Goal: Answer question/provide support

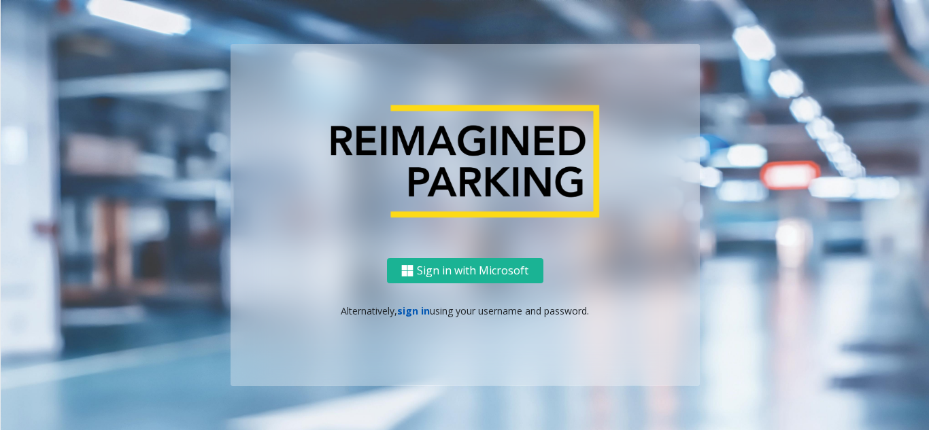
click at [419, 305] on link "sign in" at bounding box center [413, 311] width 33 height 13
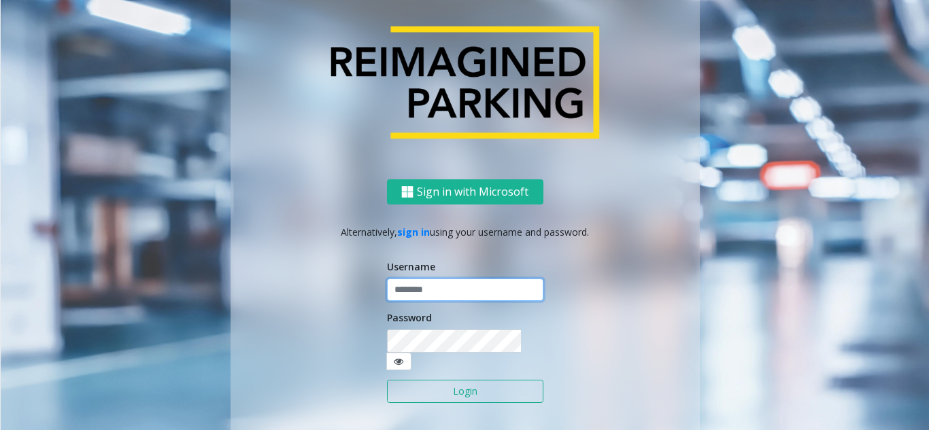
click at [422, 302] on input "text" at bounding box center [465, 290] width 156 height 23
type input "*******"
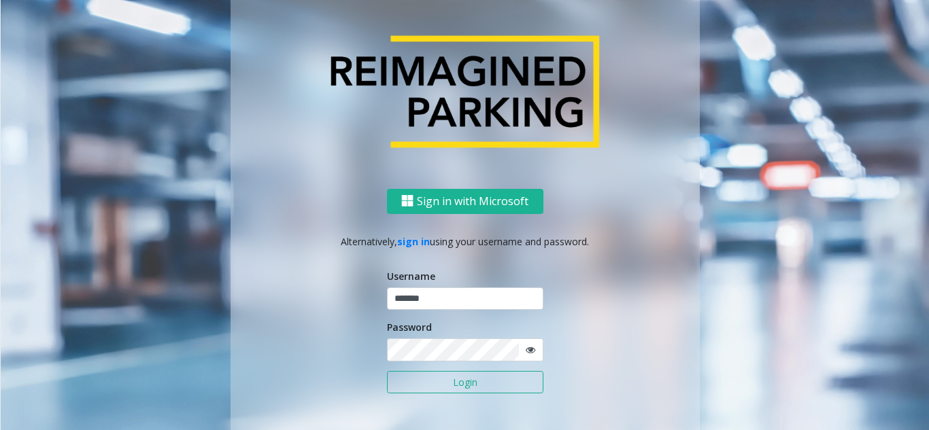
click at [413, 385] on button "Login" at bounding box center [465, 382] width 156 height 23
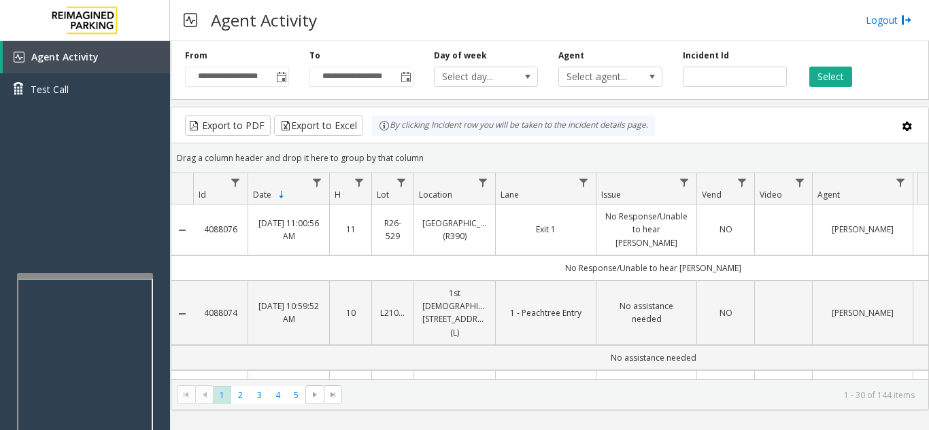
click at [79, 277] on div at bounding box center [85, 275] width 136 height 5
drag, startPoint x: 86, startPoint y: 235, endPoint x: 41, endPoint y: 248, distance: 46.0
click at [41, 248] on div "Agent Activity Test Call" at bounding box center [85, 256] width 170 height 430
drag, startPoint x: 74, startPoint y: 228, endPoint x: 45, endPoint y: 238, distance: 30.7
click at [39, 239] on div "Agent Activity Test Call" at bounding box center [85, 256] width 170 height 430
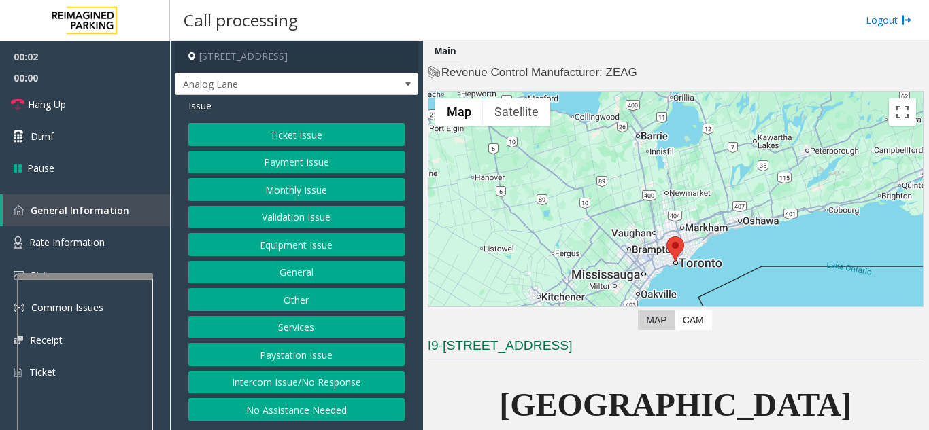
click at [260, 379] on button "Intercom Issue/No Response" at bounding box center [296, 382] width 216 height 23
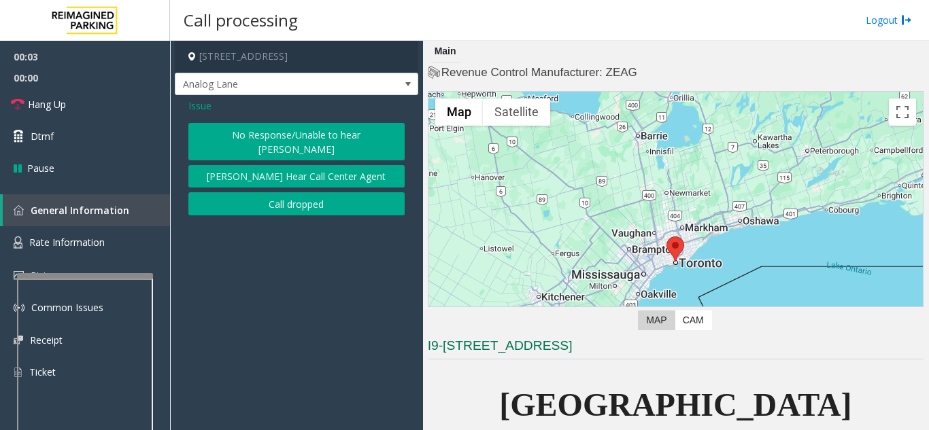
click at [256, 135] on button "No Response/Unable to hear [PERSON_NAME]" at bounding box center [296, 141] width 216 height 37
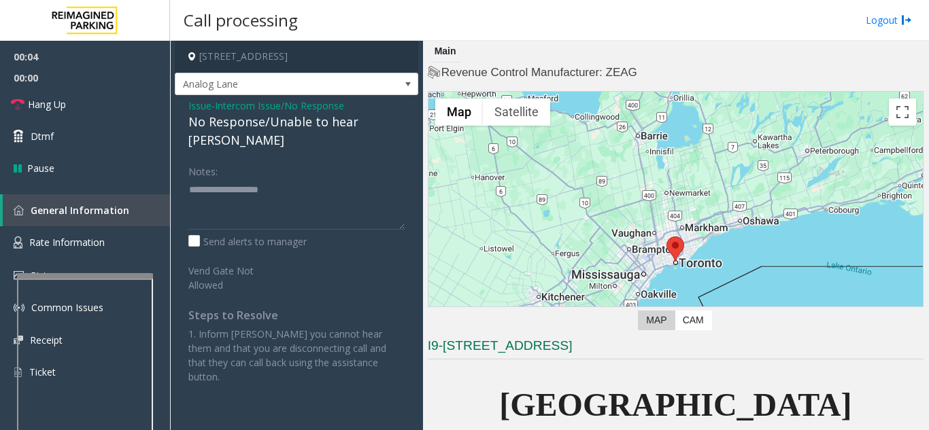
click at [259, 127] on div "No Response/Unable to hear [PERSON_NAME]" at bounding box center [296, 131] width 216 height 37
click at [269, 160] on div "Notes:" at bounding box center [296, 195] width 216 height 70
click at [277, 179] on textarea at bounding box center [296, 204] width 216 height 51
click at [315, 120] on div "No Response/Unable to hear [PERSON_NAME]" at bounding box center [296, 131] width 216 height 37
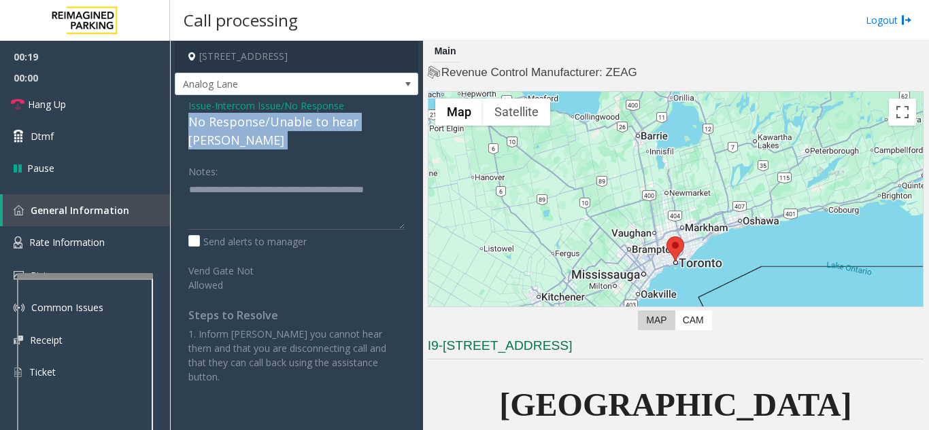
drag, startPoint x: 315, startPoint y: 120, endPoint x: 319, endPoint y: 194, distance: 74.9
click at [315, 119] on div "No Response/Unable to hear [PERSON_NAME]" at bounding box center [296, 131] width 216 height 37
copy div "No Response/Unable to hear [PERSON_NAME]"
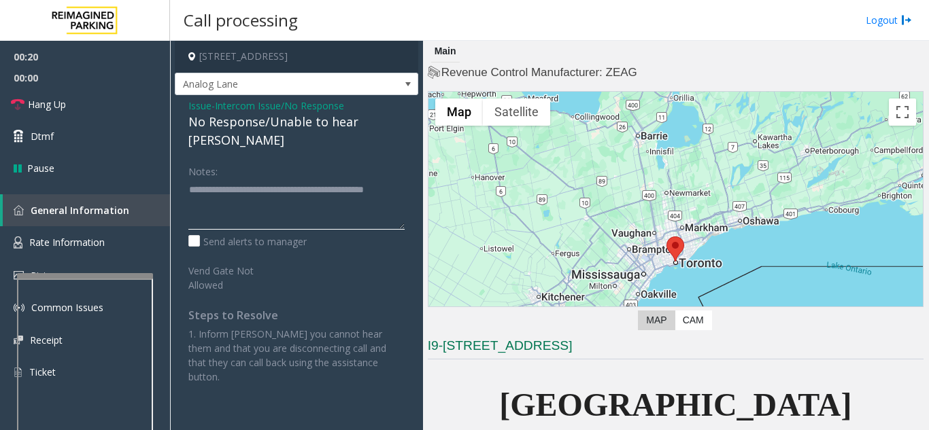
click at [297, 207] on textarea at bounding box center [296, 204] width 216 height 51
paste textarea "**********"
type textarea "**********"
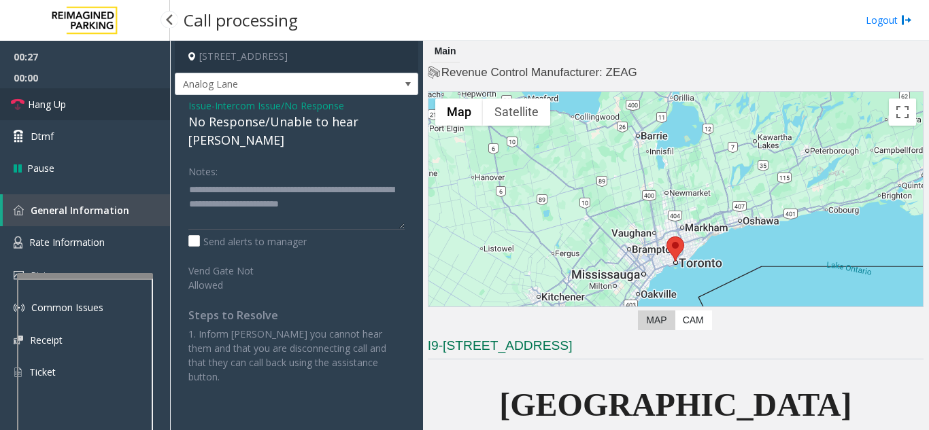
click at [98, 103] on link "Hang Up" at bounding box center [85, 104] width 170 height 32
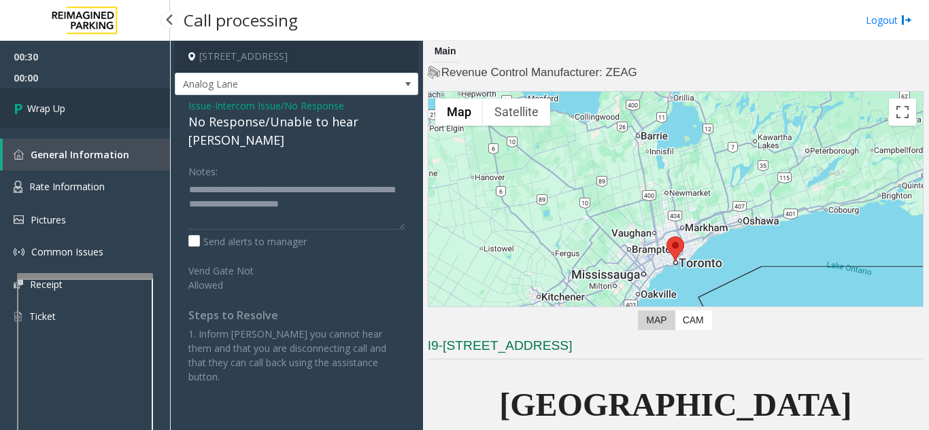
click at [137, 101] on link "Wrap Up" at bounding box center [85, 108] width 170 height 40
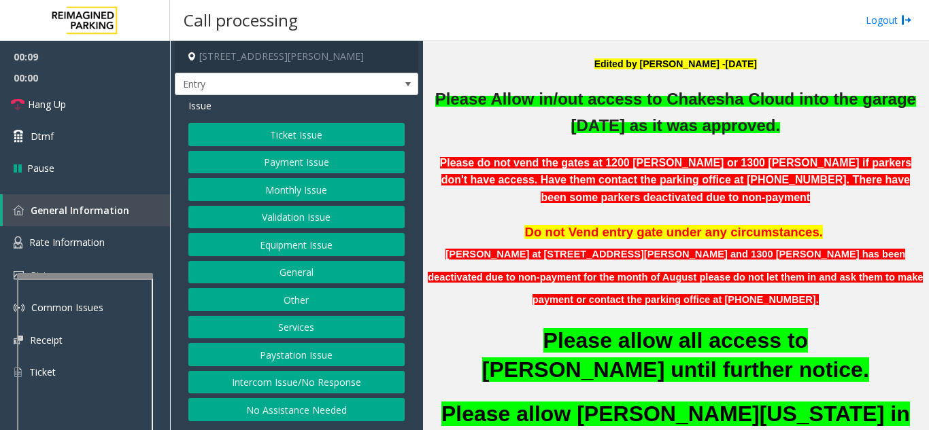
scroll to position [340, 0]
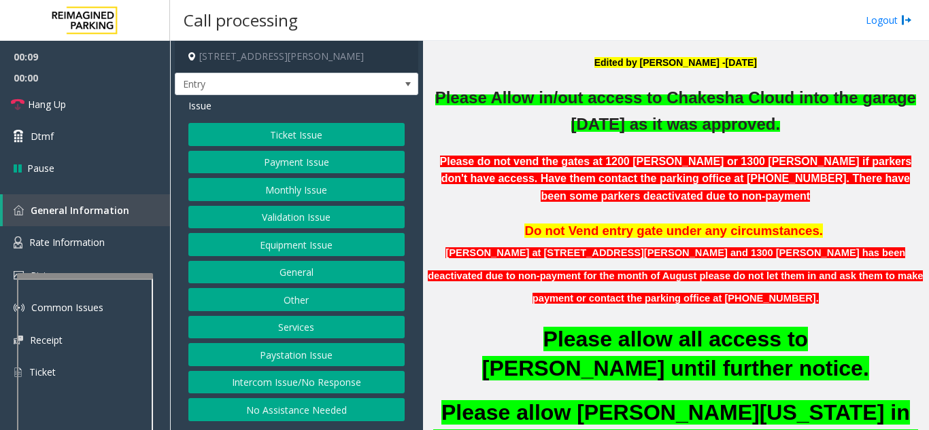
click at [288, 375] on button "Intercom Issue/No Response" at bounding box center [296, 382] width 216 height 23
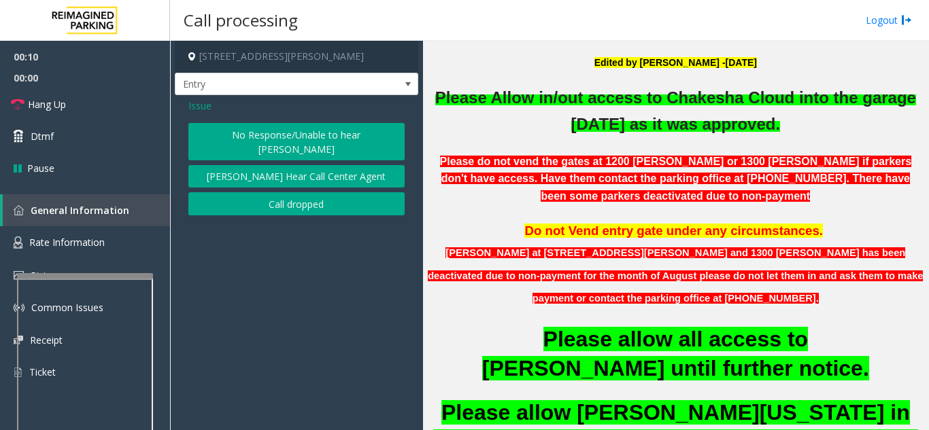
click at [259, 124] on button "No Response/Unable to hear [PERSON_NAME]" at bounding box center [296, 141] width 216 height 37
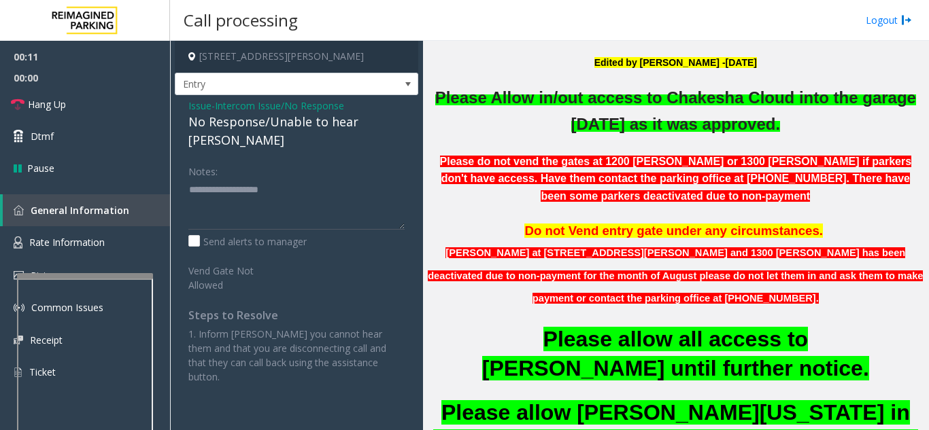
click at [262, 113] on div "No Response/Unable to hear [PERSON_NAME]" at bounding box center [296, 131] width 216 height 37
click at [247, 120] on div "No Response/Unable to hear [PERSON_NAME]" at bounding box center [296, 131] width 216 height 37
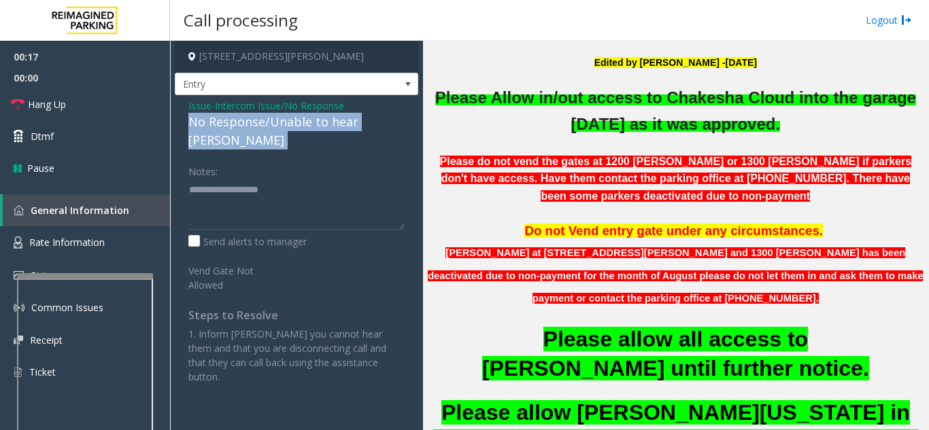
click at [247, 120] on div "No Response/Unable to hear [PERSON_NAME]" at bounding box center [296, 131] width 216 height 37
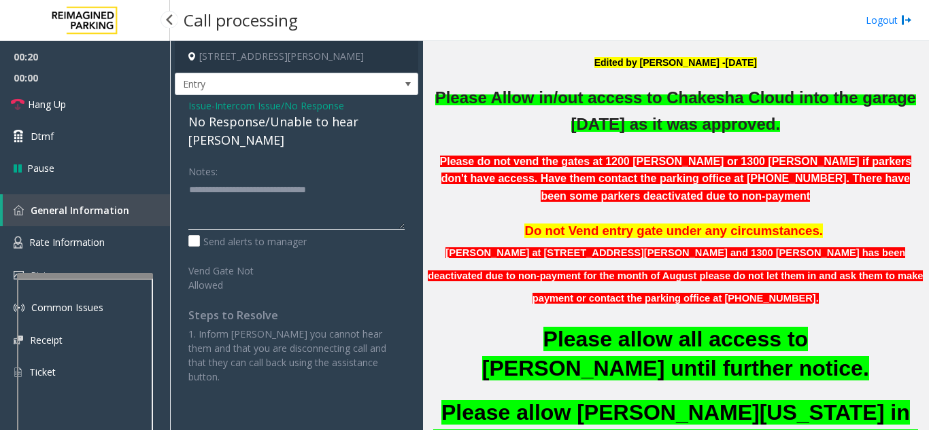
type textarea "**********"
click at [109, 64] on span "00:21" at bounding box center [85, 56] width 170 height 21
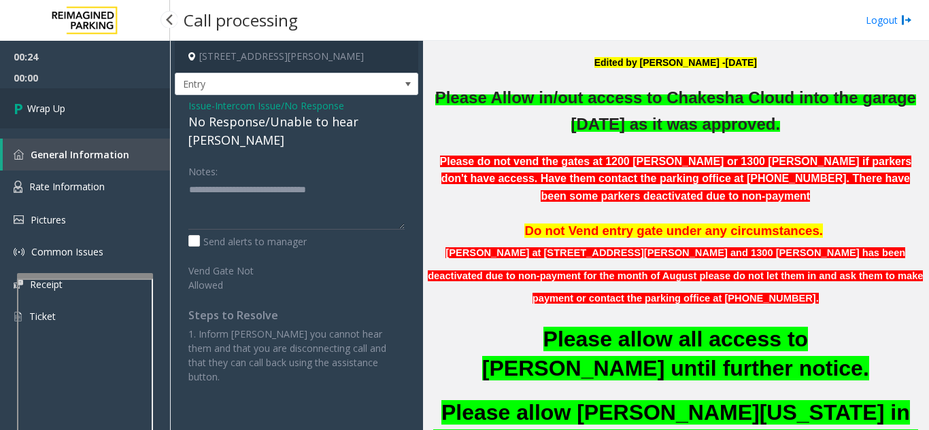
click at [133, 116] on link "Wrap Up" at bounding box center [85, 108] width 170 height 40
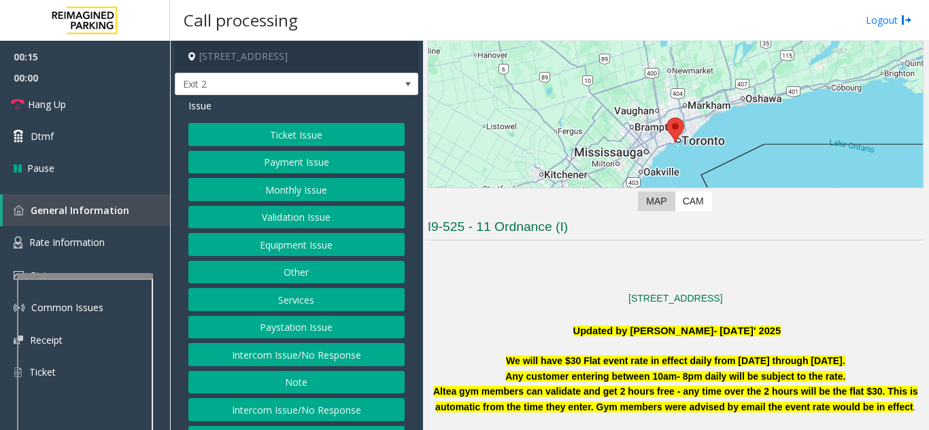
scroll to position [204, 0]
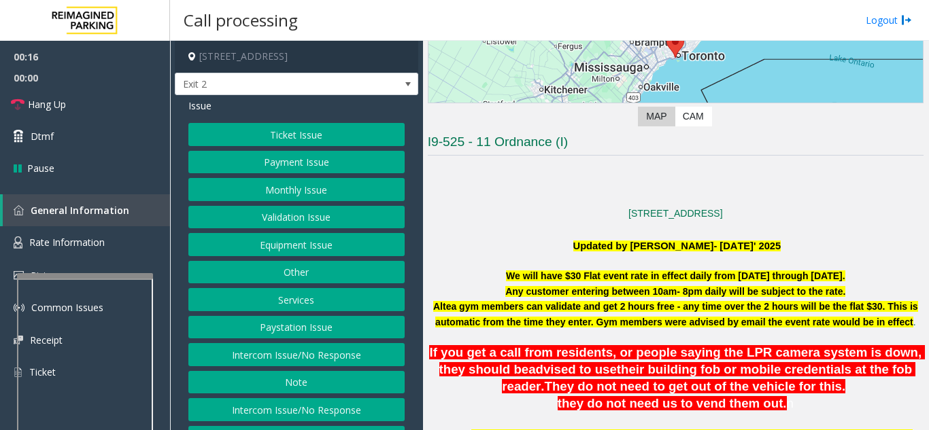
click at [315, 359] on button "Intercom Issue/No Response" at bounding box center [296, 354] width 216 height 23
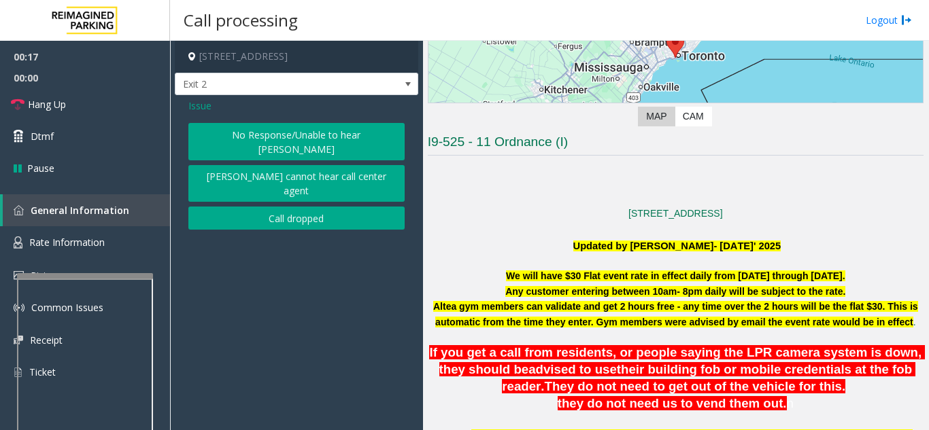
click at [297, 148] on div "No Response/Unable to hear [PERSON_NAME] cannot hear call center agent Call dro…" at bounding box center [296, 176] width 216 height 107
click at [292, 139] on button "No Response/Unable to hear [PERSON_NAME]" at bounding box center [296, 141] width 216 height 37
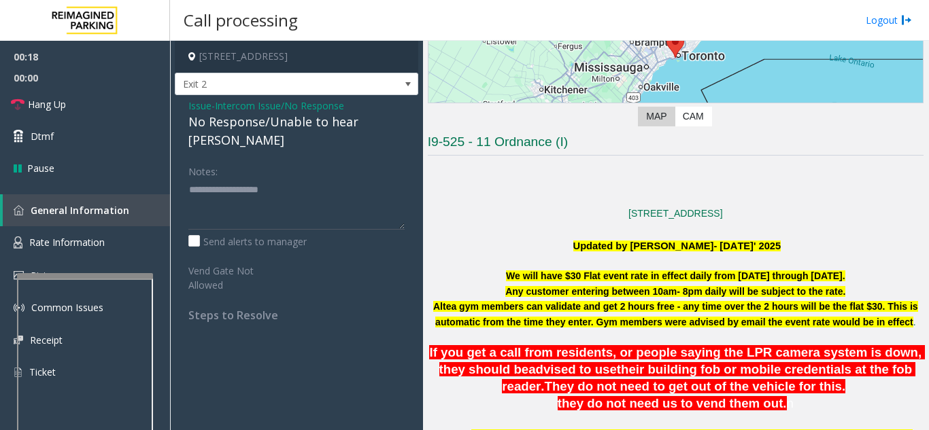
click at [285, 127] on div "No Response/Unable to hear [PERSON_NAME]" at bounding box center [296, 131] width 216 height 37
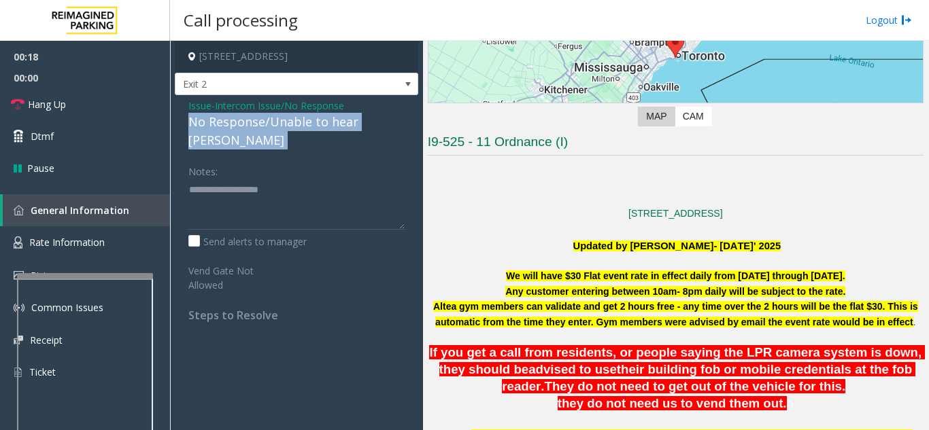
click at [285, 127] on div "No Response/Unable to hear [PERSON_NAME]" at bounding box center [296, 131] width 216 height 37
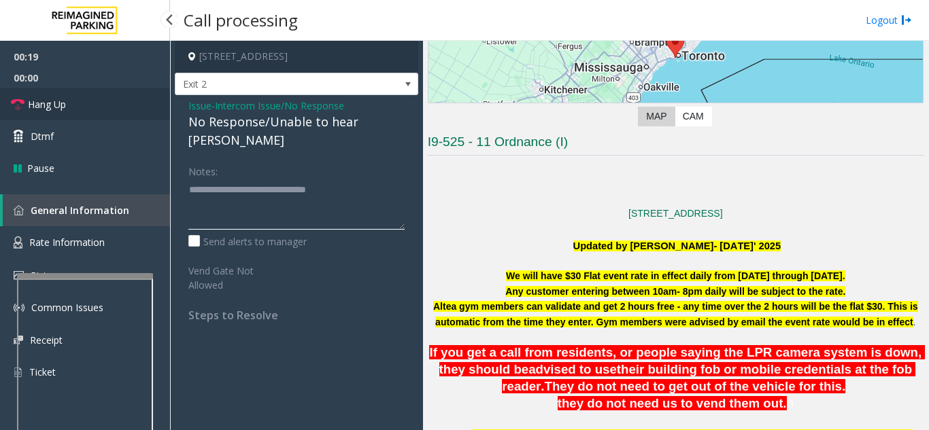
type textarea "**********"
click at [81, 110] on link "Hang Up" at bounding box center [85, 104] width 170 height 32
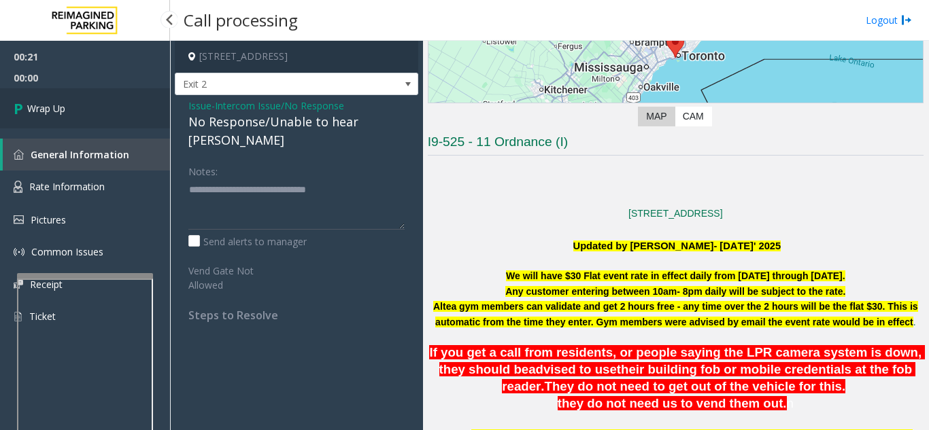
click at [100, 102] on link "Wrap Up" at bounding box center [85, 108] width 170 height 40
